Goal: Task Accomplishment & Management: Manage account settings

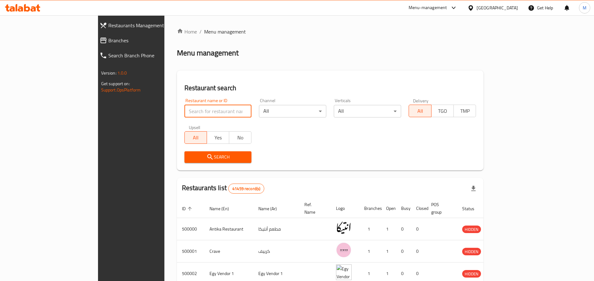
click at [184, 117] on input "search" at bounding box center [217, 111] width 67 height 13
type input "pizza station"
click button "Search" at bounding box center [217, 157] width 67 height 12
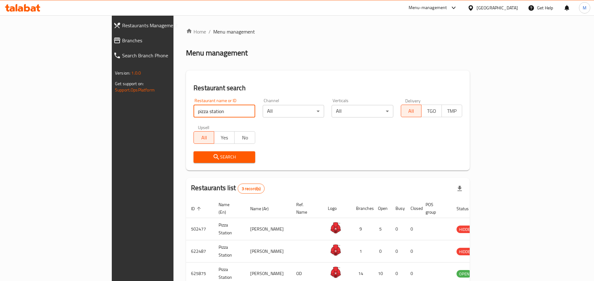
scroll to position [31, 0]
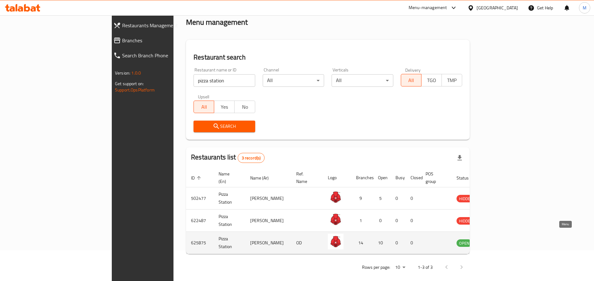
click at [501, 239] on link "enhanced table" at bounding box center [495, 243] width 12 height 8
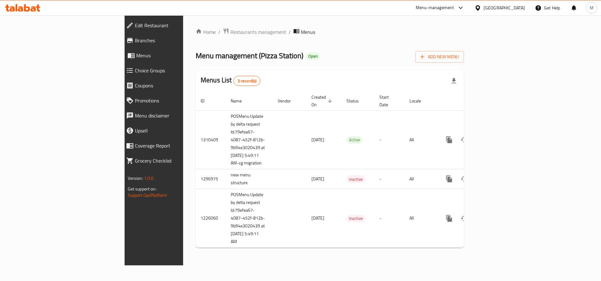
click at [333, 76] on div "Menus List 3 record(s)" at bounding box center [330, 80] width 268 height 21
click at [338, 76] on div "Menus List 3 record(s)" at bounding box center [330, 80] width 268 height 21
click at [323, 77] on div "Menus List 3 record(s)" at bounding box center [330, 80] width 268 height 21
click at [299, 80] on div "Menus List 3 record(s)" at bounding box center [330, 80] width 268 height 21
click at [311, 73] on div "Menus List 3 record(s)" at bounding box center [330, 80] width 268 height 21
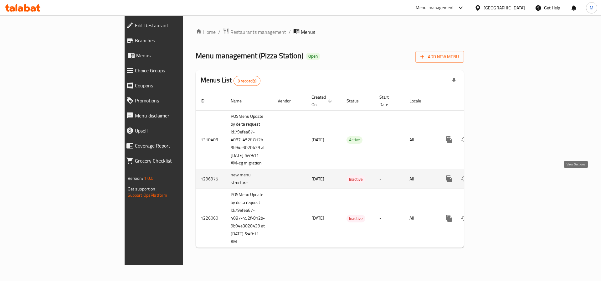
click at [497, 178] on icon "enhanced table" at bounding box center [495, 179] width 6 height 6
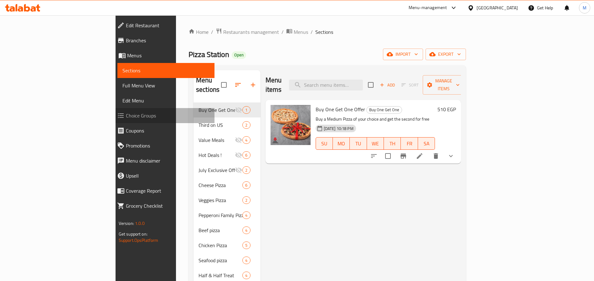
click at [126, 116] on span "Choice Groups" at bounding box center [168, 116] width 84 height 8
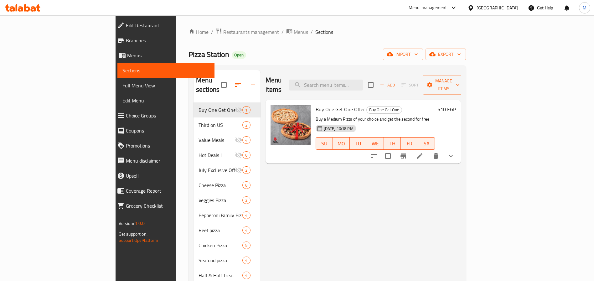
click at [307, 77] on div "Menu items Add Sort Manage items" at bounding box center [364, 85] width 196 height 30
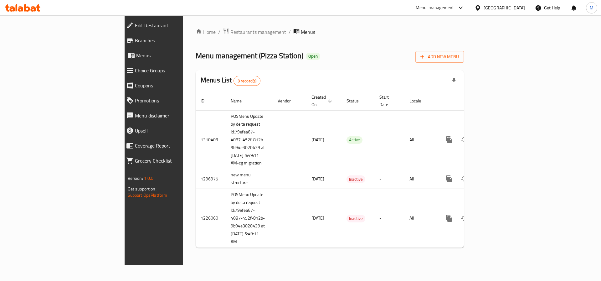
click at [323, 75] on div "Menus List 3 record(s)" at bounding box center [330, 80] width 268 height 21
click at [334, 69] on div "Home / Restaurants management / Menus Menu management ( Pizza Station ) Open Ad…" at bounding box center [330, 140] width 268 height 225
click at [334, 73] on div "Menus List 3 record(s)" at bounding box center [330, 80] width 268 height 21
click at [325, 72] on div "Menus List 3 record(s)" at bounding box center [330, 80] width 268 height 21
click at [321, 73] on div "Menus List 3 record(s)" at bounding box center [330, 80] width 268 height 21
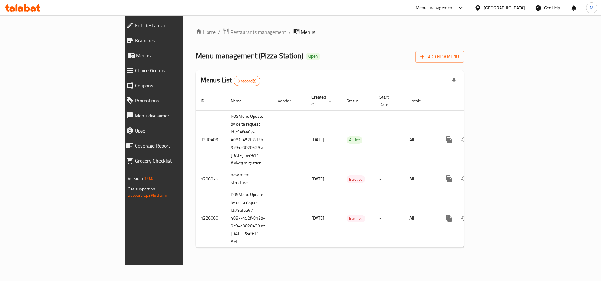
click at [318, 73] on div "Menus List 3 record(s)" at bounding box center [330, 80] width 268 height 21
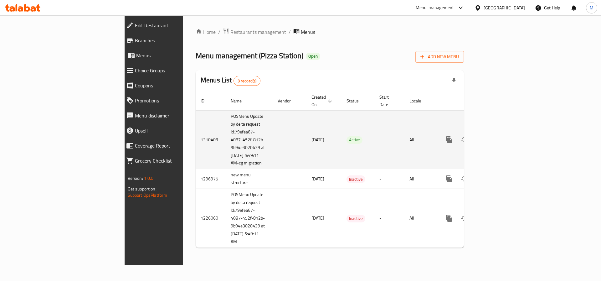
drag, startPoint x: 146, startPoint y: 109, endPoint x: 174, endPoint y: 166, distance: 64.1
click at [226, 166] on td "POSMenu Update by delta request Id:79efea67-4087-452f-812b-9b94e3020439 at [DAT…" at bounding box center [249, 139] width 47 height 59
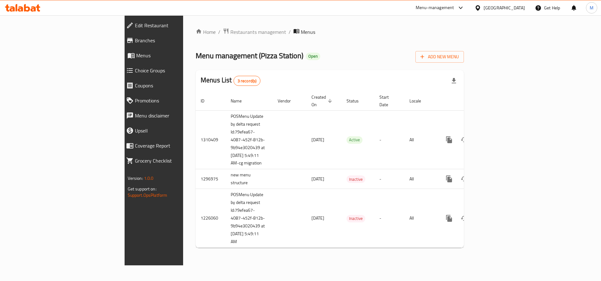
click at [319, 81] on div "Menus List 3 record(s)" at bounding box center [330, 80] width 268 height 21
click at [315, 77] on div "Menus List 3 record(s)" at bounding box center [330, 80] width 268 height 21
click at [319, 79] on div "Menus List 3 record(s)" at bounding box center [330, 80] width 268 height 21
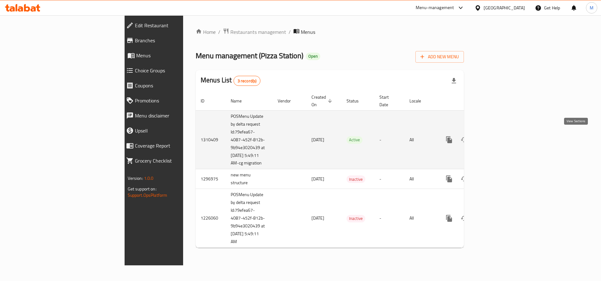
click at [498, 136] on icon "enhanced table" at bounding box center [495, 140] width 8 height 8
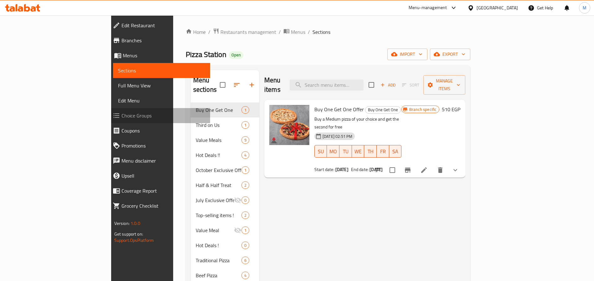
click at [121, 115] on span "Choice Groups" at bounding box center [163, 116] width 84 height 8
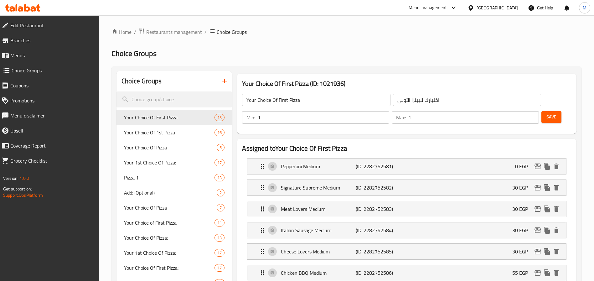
click at [48, 57] on span "Menus" at bounding box center [52, 56] width 84 height 8
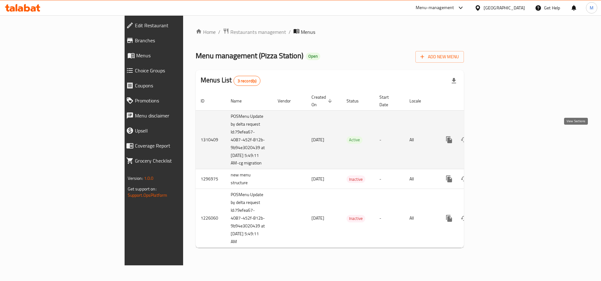
click at [498, 139] on icon "enhanced table" at bounding box center [495, 140] width 8 height 8
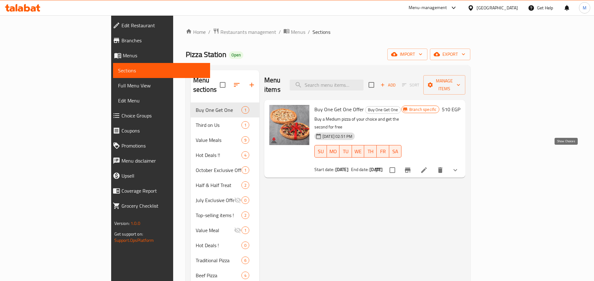
click at [459, 166] on icon "show more" at bounding box center [456, 170] width 8 height 8
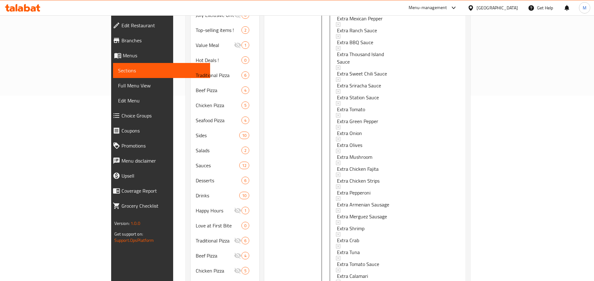
scroll to position [208, 0]
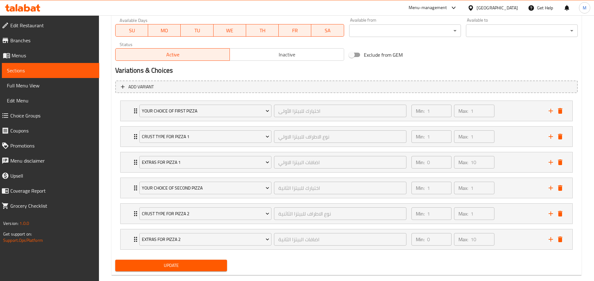
scroll to position [309, 0]
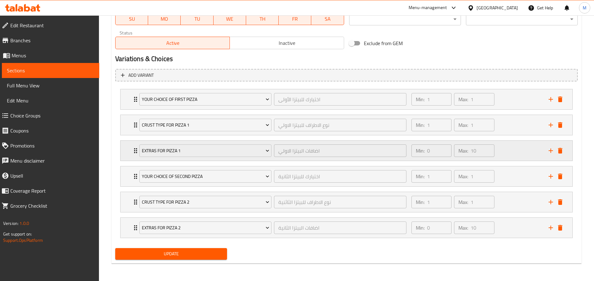
click at [128, 155] on div "Extras For Pizza 1 اضافات البيتزا الاولي ​ Min: 0 ​ Max: 10 ​" at bounding box center [347, 151] width 452 height 20
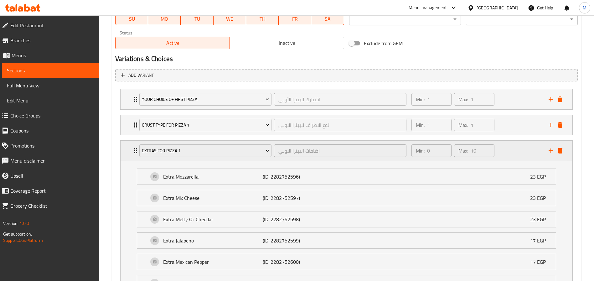
click at [128, 155] on div "Extras For Pizza 1 اضافات البيتزا الاولي ​ Min: 0 ​ Max: 10 ​" at bounding box center [347, 151] width 452 height 20
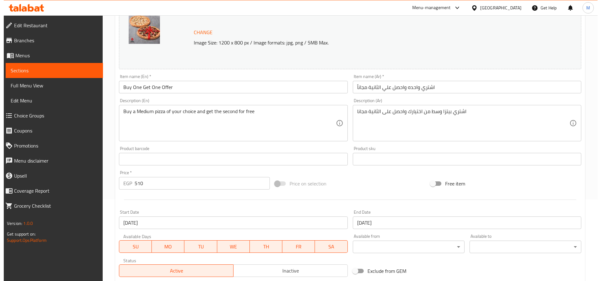
scroll to position [0, 0]
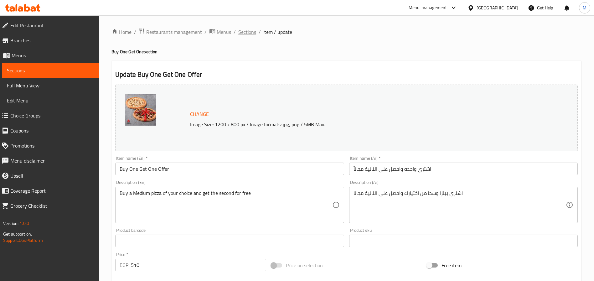
click at [250, 34] on span "Sections" at bounding box center [247, 32] width 18 height 8
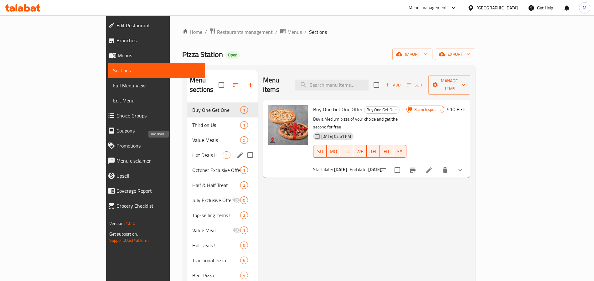
click at [187, 149] on div "Hot Deals !! 4" at bounding box center [222, 154] width 71 height 15
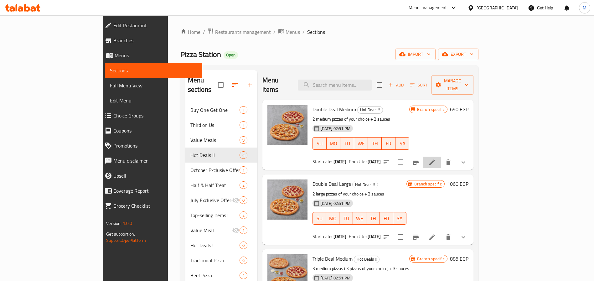
click at [441, 157] on li at bounding box center [432, 162] width 18 height 11
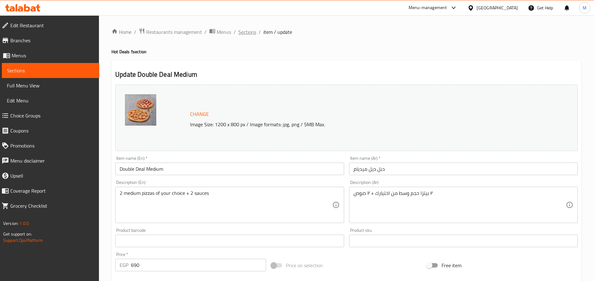
click at [249, 28] on span "Sections" at bounding box center [247, 32] width 18 height 8
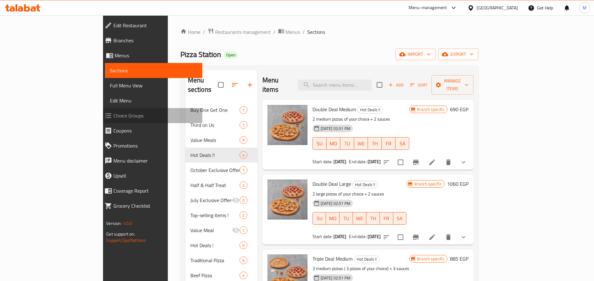
click at [113, 117] on span "Choice Groups" at bounding box center [155, 116] width 84 height 8
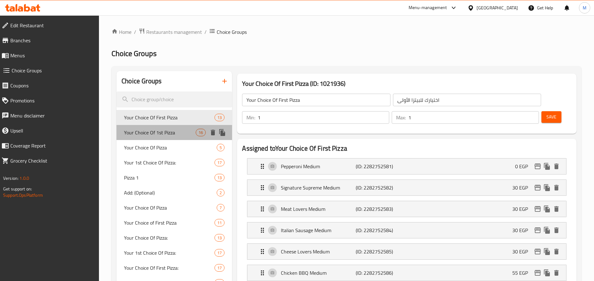
click at [163, 130] on span "Your Choice Of 1st Pizza" at bounding box center [160, 133] width 72 height 8
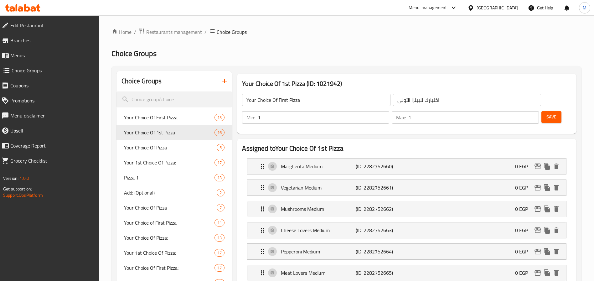
type input "Your Choice Of 1st Pizza"
type input "اختيارك من البيتزا الأولي"
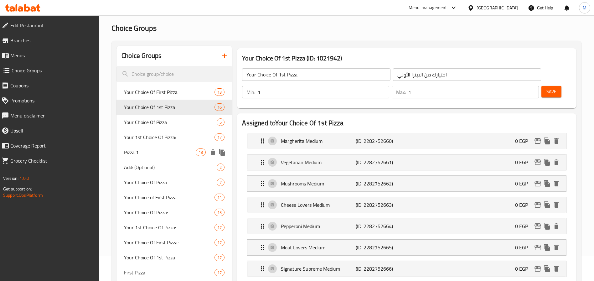
scroll to position [23, 0]
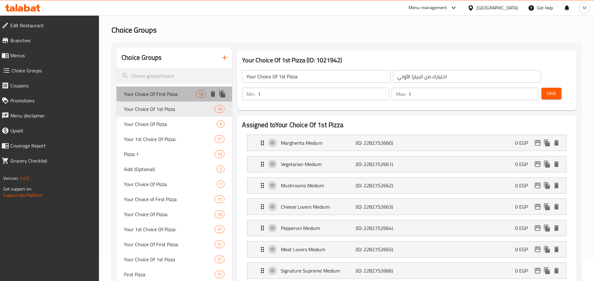
click at [147, 92] on span "Your Choice Of First Pizza" at bounding box center [160, 94] width 72 height 8
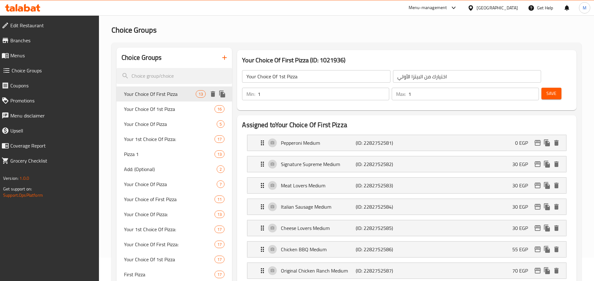
type input "Your Choice Of First Pizza"
type input "اختيارك للبيتزا الأولى"
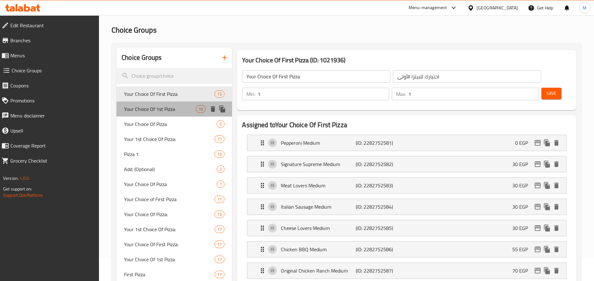
click at [146, 111] on span "Your Choice Of 1st Pizza" at bounding box center [160, 109] width 72 height 8
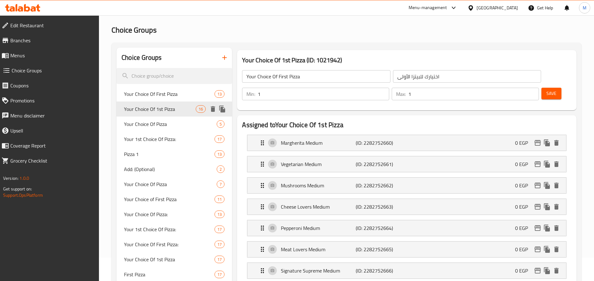
type input "Your Choice Of 1st Pizza"
type input "اختيارك من البيتزا الأولي"
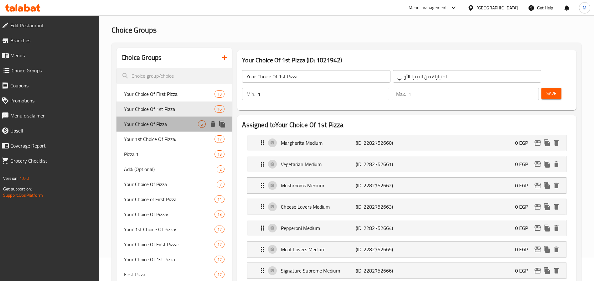
click at [145, 126] on span "Your Choice Of Pizza" at bounding box center [161, 124] width 74 height 8
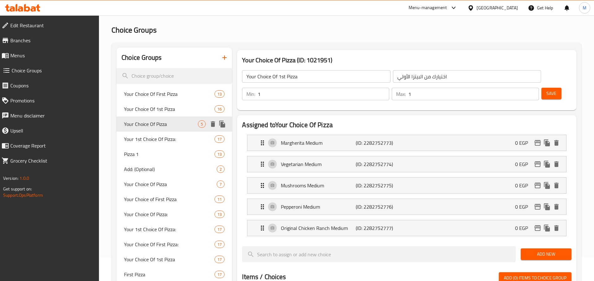
type input "Your Choice Of Pizza"
type input "اختيارك من البيتزا"
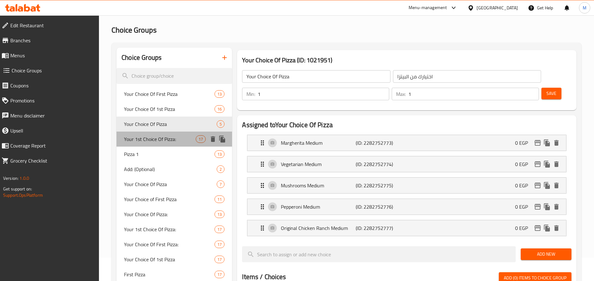
click at [152, 138] on span "Your 1st Choice Of Pizza:" at bounding box center [160, 139] width 72 height 8
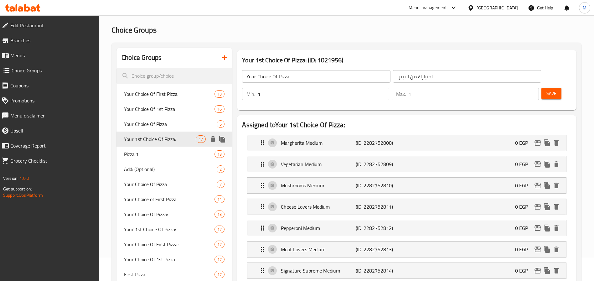
type input "Your 1st Choice Of Pizza:"
type input "إختيارك الأول من البيتزا:"
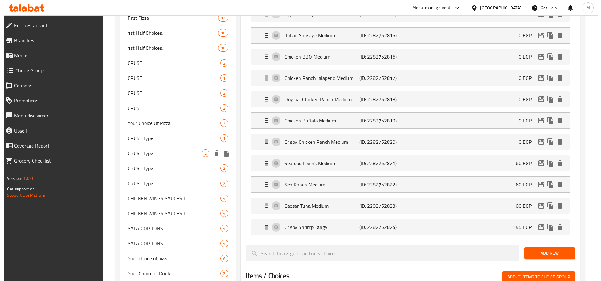
scroll to position [0, 0]
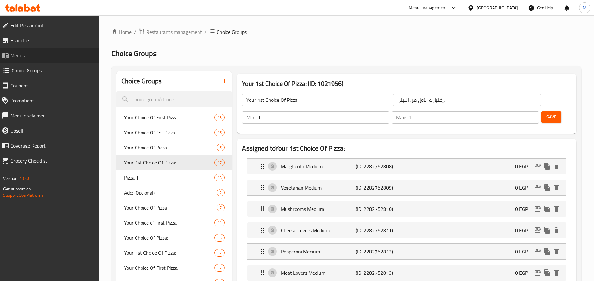
click at [24, 52] on span "Menus" at bounding box center [52, 56] width 84 height 8
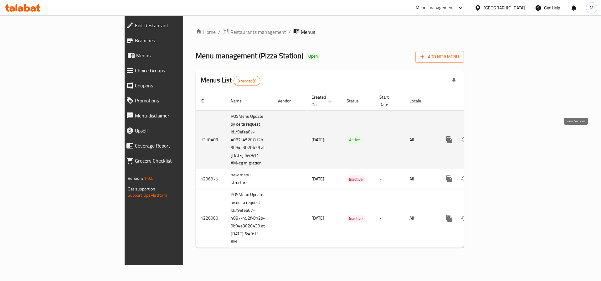
click at [502, 134] on link "enhanced table" at bounding box center [494, 139] width 15 height 15
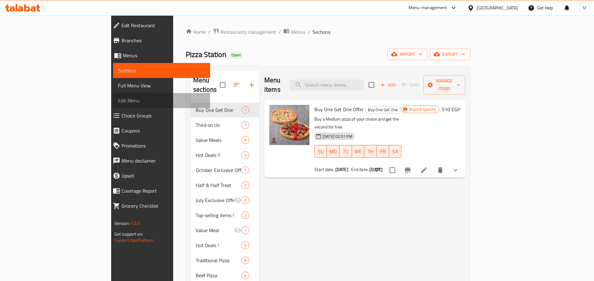
click at [118, 98] on span "Edit Menu" at bounding box center [161, 101] width 87 height 8
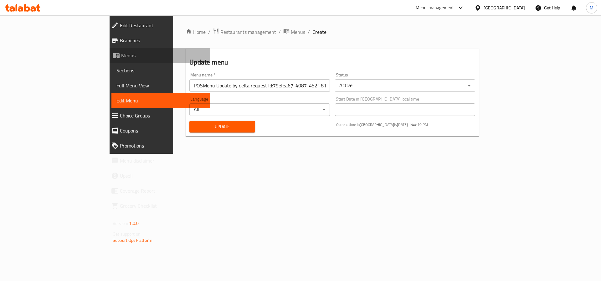
click at [121, 54] on span "Menus" at bounding box center [163, 56] width 84 height 8
